Goal: Check status: Check status

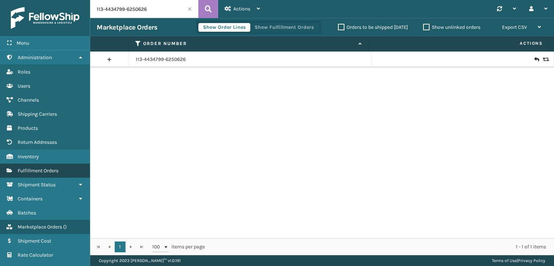
click at [31, 173] on link "Shipping Carriers Fulfillment Orders" at bounding box center [45, 171] width 90 height 14
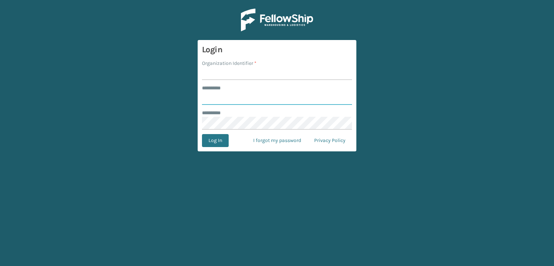
type input "*******"
click at [218, 75] on input "Organization Identifier *" at bounding box center [277, 73] width 150 height 13
type input "SBYL"
click at [218, 138] on button "Log In" at bounding box center [215, 140] width 27 height 13
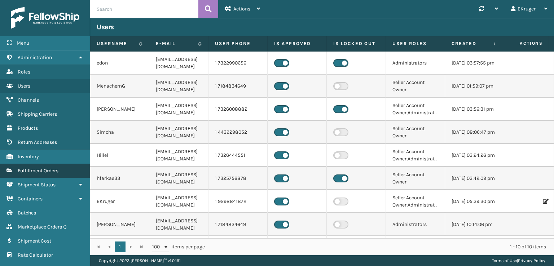
click at [64, 169] on link "Fulfillment Orders" at bounding box center [45, 171] width 90 height 14
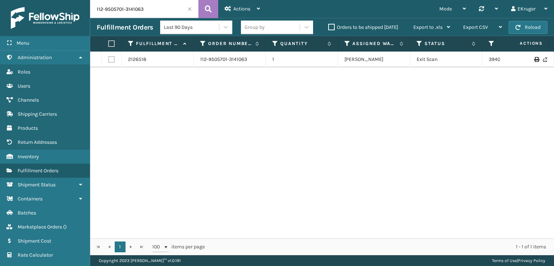
drag, startPoint x: 142, startPoint y: 9, endPoint x: 47, endPoint y: 16, distance: 95.5
click at [47, 0] on div "Menu Administration Roles Users Channels Shipping Carriers Products Return Addr…" at bounding box center [277, 0] width 554 height 0
paste input "4-7656016-8173050"
type input "114-7656016-8173050"
click at [490, 60] on link "394075242723" at bounding box center [506, 59] width 34 height 6
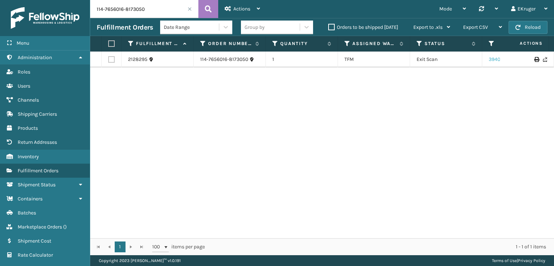
scroll to position [0, 1]
click at [133, 59] on link "2128295" at bounding box center [136, 59] width 19 height 7
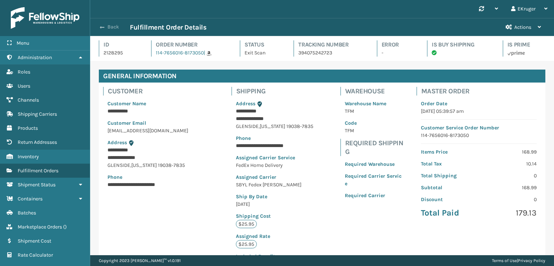
click at [115, 28] on button "Back" at bounding box center [113, 27] width 33 height 6
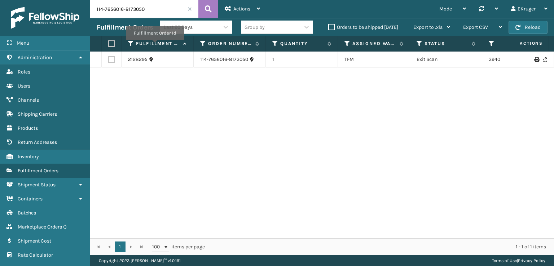
drag, startPoint x: 147, startPoint y: 8, endPoint x: 51, endPoint y: 18, distance: 96.9
click at [51, 0] on div "Menu Administration Roles Users Channels Shipping Carriers Products Return Addr…" at bounding box center [277, 0] width 554 height 0
paste input "3-9161846-1484211"
type input "113-9161846-1484211"
click at [144, 57] on link "2115093" at bounding box center [137, 59] width 18 height 7
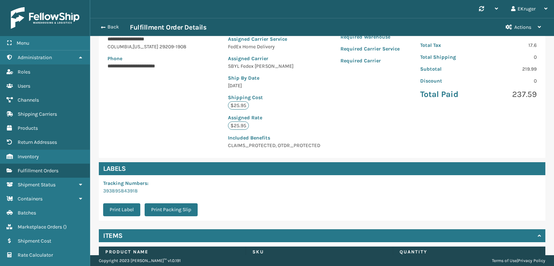
scroll to position [182, 0]
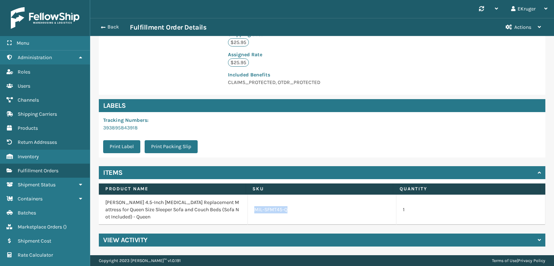
drag, startPoint x: 287, startPoint y: 210, endPoint x: 251, endPoint y: 210, distance: 36.1
click at [254, 210] on div "MIL-SFMT45-Q" at bounding box center [322, 209] width 136 height 7
copy link "MIL-SFMT45-Q"
click at [105, 25] on button "Back" at bounding box center [113, 27] width 33 height 6
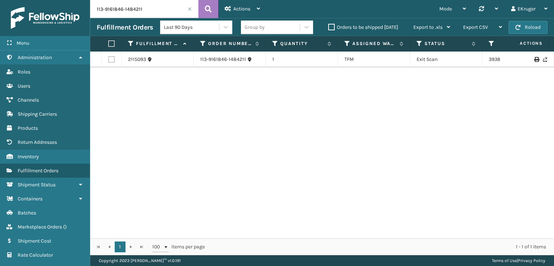
drag, startPoint x: 162, startPoint y: 8, endPoint x: 52, endPoint y: 6, distance: 110.4
click at [52, 0] on div "Menu Administration Roles Users Channels Shipping Carriers Products Return Addr…" at bounding box center [277, 0] width 554 height 0
paste input "3590705-7077005"
type input "113-3590705-7077005"
